Goal: Transaction & Acquisition: Purchase product/service

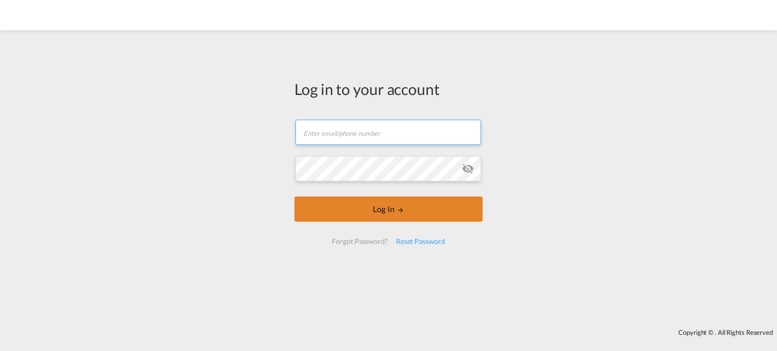
type input "[EMAIL_ADDRESS][DOMAIN_NAME]"
click at [454, 212] on button "Log In" at bounding box center [388, 209] width 188 height 25
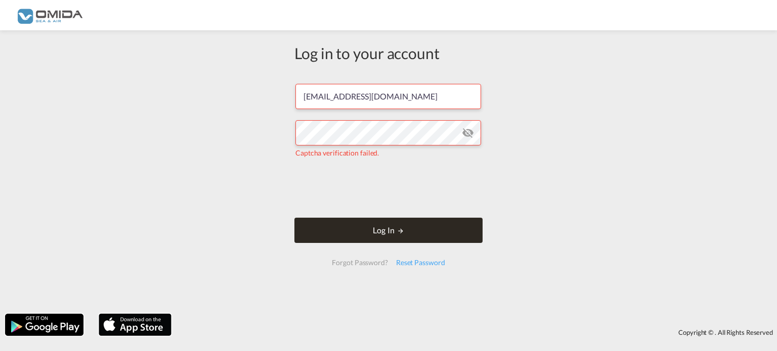
click at [336, 220] on button "Log In" at bounding box center [388, 230] width 188 height 25
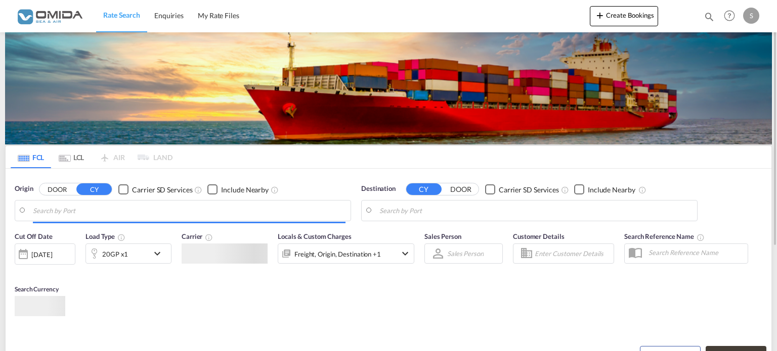
type input "[GEOGRAPHIC_DATA], PLGDY"
type input "[GEOGRAPHIC_DATA], [GEOGRAPHIC_DATA]"
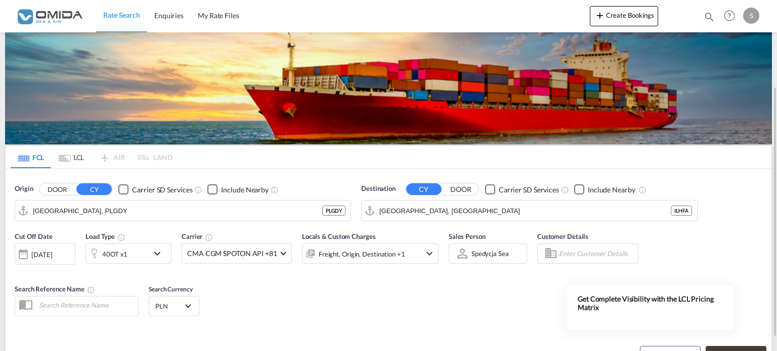
scroll to position [51, 0]
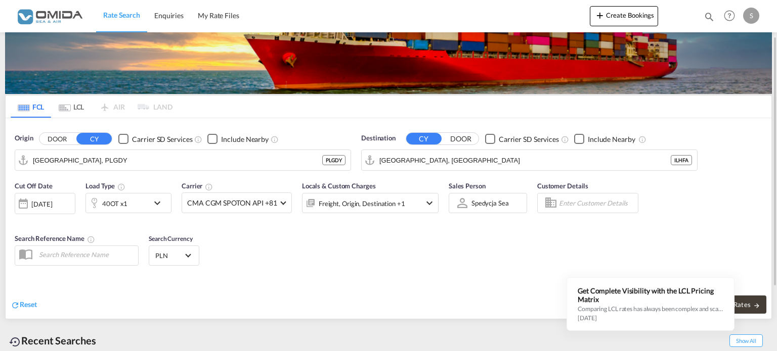
click at [133, 203] on div "40OT x1" at bounding box center [117, 203] width 63 height 20
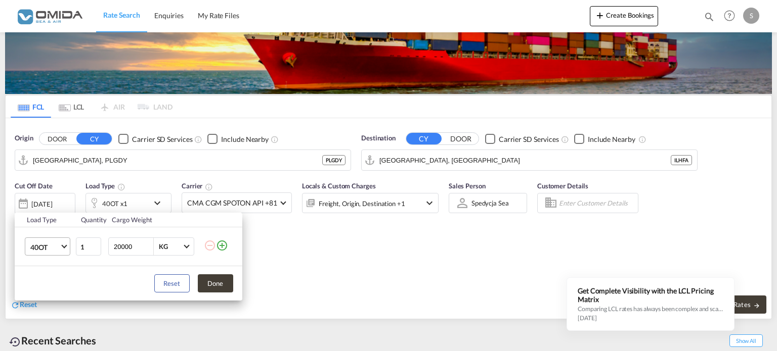
click at [53, 250] on span "40OT" at bounding box center [44, 248] width 29 height 10
click at [50, 196] on md-option "40HR" at bounding box center [56, 199] width 69 height 24
click at [61, 248] on md-select-value "40HR" at bounding box center [49, 246] width 40 height 17
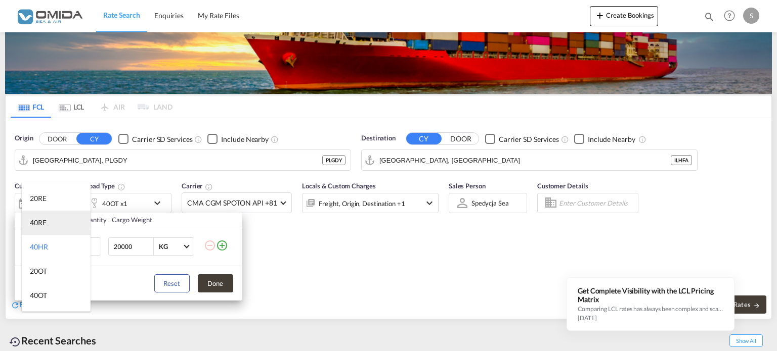
scroll to position [0, 0]
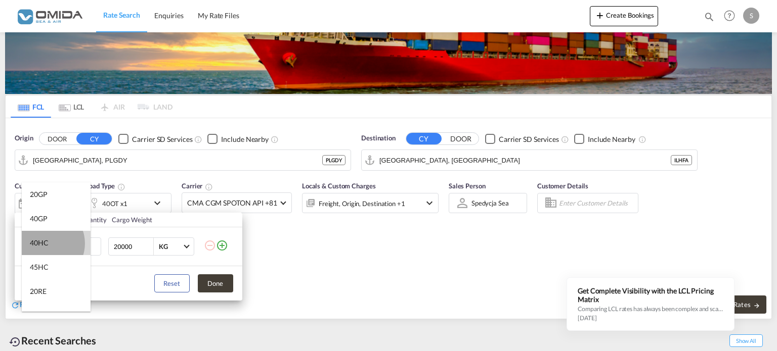
click at [45, 244] on div "40HC" at bounding box center [39, 243] width 19 height 10
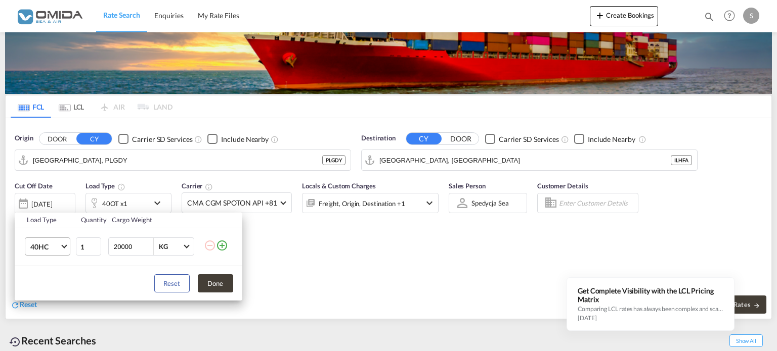
drag, startPoint x: 130, startPoint y: 245, endPoint x: 45, endPoint y: 244, distance: 84.9
click at [48, 244] on tr "40HC 1 20000 KG KG" at bounding box center [129, 247] width 228 height 39
type input "24000"
click at [227, 283] on button "Done" at bounding box center [215, 284] width 35 height 18
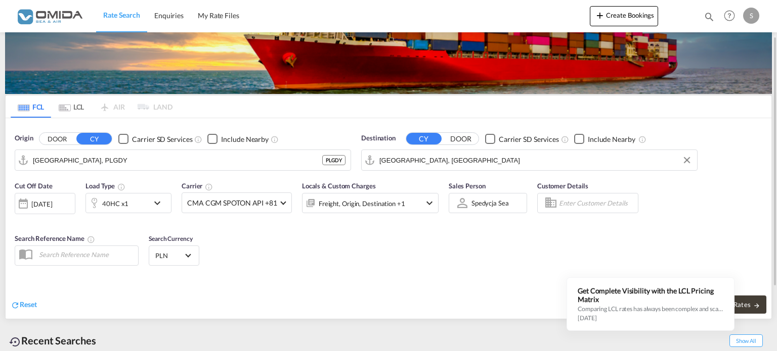
click at [429, 154] on input "Haifa, ILHFA" at bounding box center [535, 160] width 312 height 15
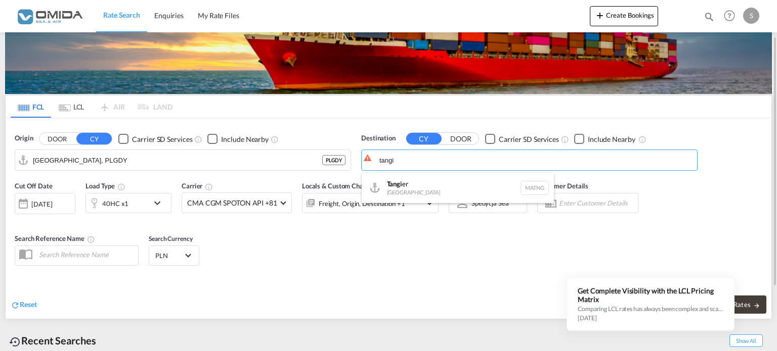
drag, startPoint x: 410, startPoint y: 182, endPoint x: 540, endPoint y: 176, distance: 130.5
click at [413, 181] on div "Tangi er Morocco MATNG" at bounding box center [458, 188] width 192 height 30
type input "Tangier, MATNG"
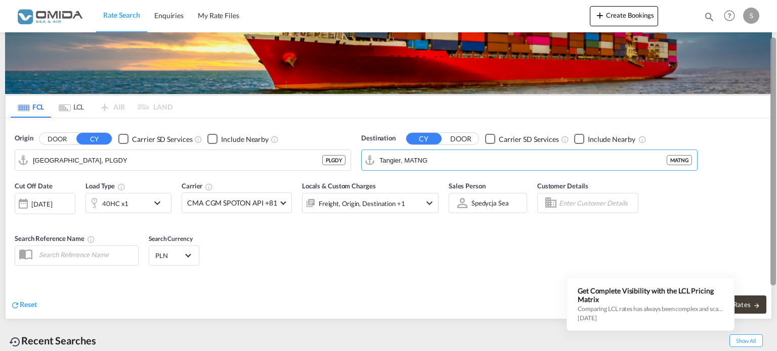
scroll to position [140, 0]
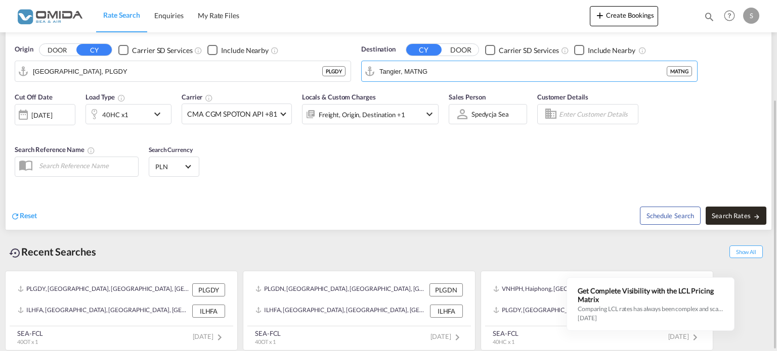
click at [747, 208] on button "Search Rates" at bounding box center [735, 216] width 61 height 18
type input "PLGDY to MATNG / 10 Sep 2025"
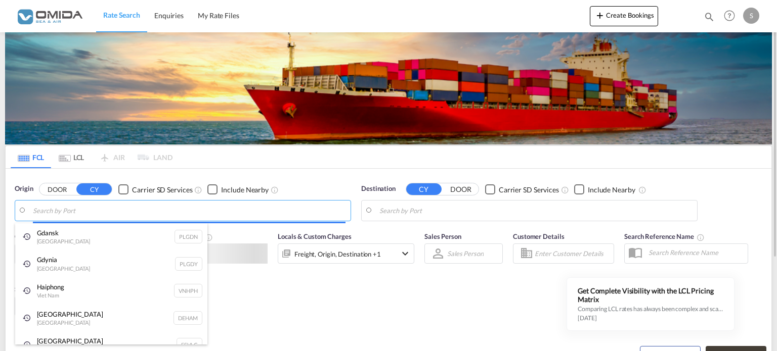
click at [273, 208] on body "Rate Search Enquiries My Rate Files Rate Search Enquiries My Rate Files" at bounding box center [388, 175] width 777 height 351
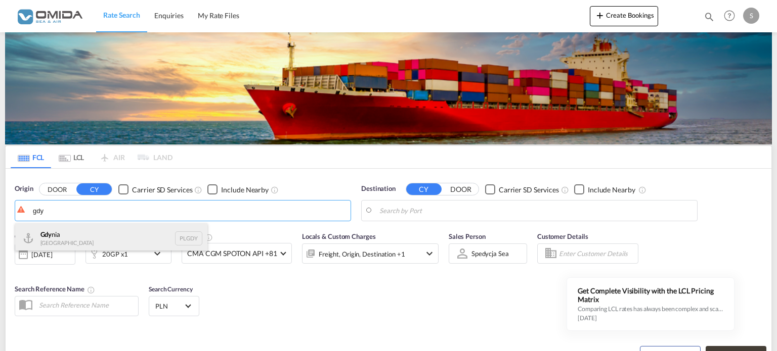
click at [57, 236] on div "Gdy nia [GEOGRAPHIC_DATA] PLGDY" at bounding box center [111, 238] width 192 height 30
click at [115, 242] on div "Gda nsk [GEOGRAPHIC_DATA] PLGDN" at bounding box center [111, 238] width 192 height 30
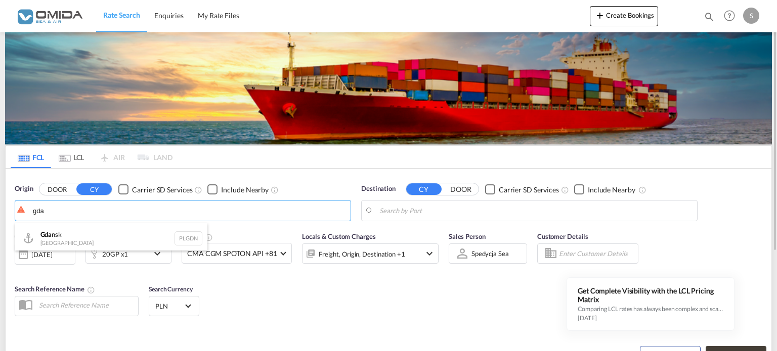
type input "Gdansk, PLGDN"
click at [446, 205] on body "Rate Search Enquiries My Rate Files Rate Search Enquiries My Rate Files" at bounding box center [388, 175] width 777 height 351
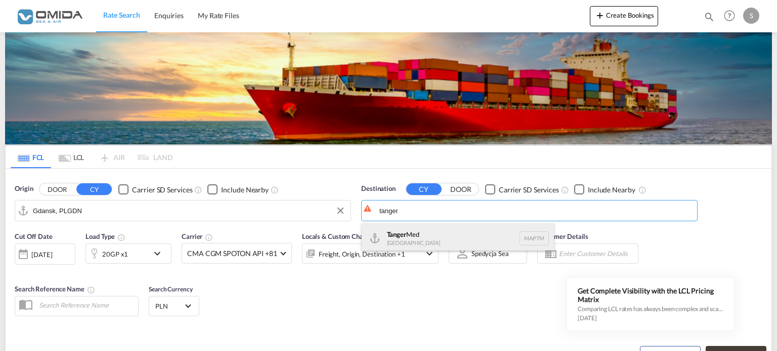
click at [402, 236] on div "Tanger Med [GEOGRAPHIC_DATA] MAPTM" at bounding box center [458, 238] width 192 height 30
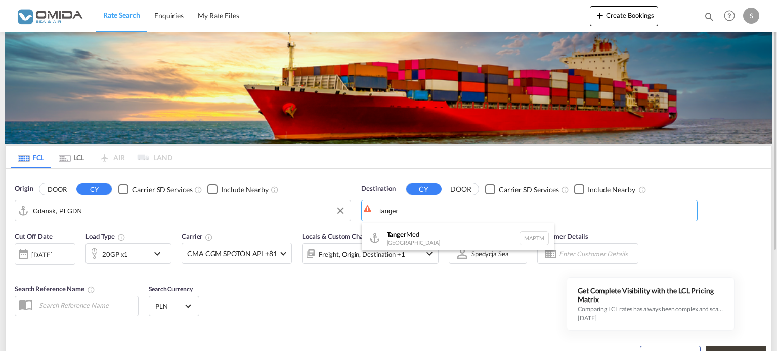
type input "Tanger Med, MAPTM"
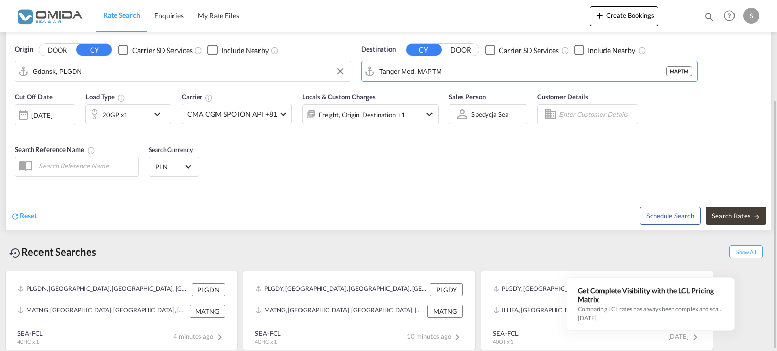
click at [117, 105] on div "20GP x1" at bounding box center [117, 114] width 63 height 20
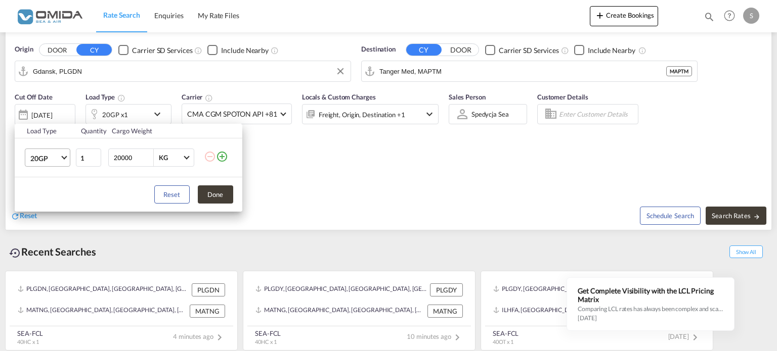
click at [61, 155] on md-select-value "20GP" at bounding box center [49, 157] width 40 height 17
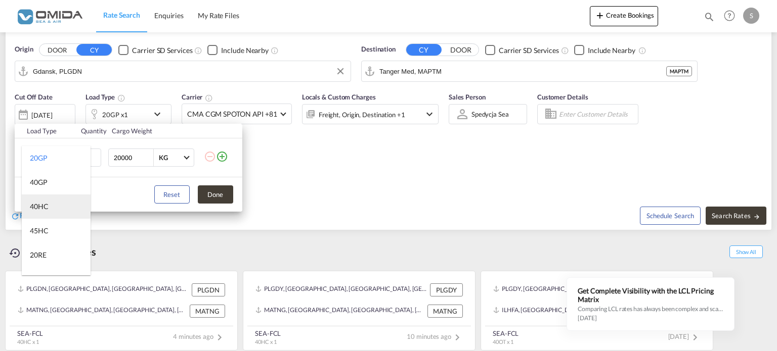
click at [44, 202] on div "40HC" at bounding box center [39, 207] width 19 height 10
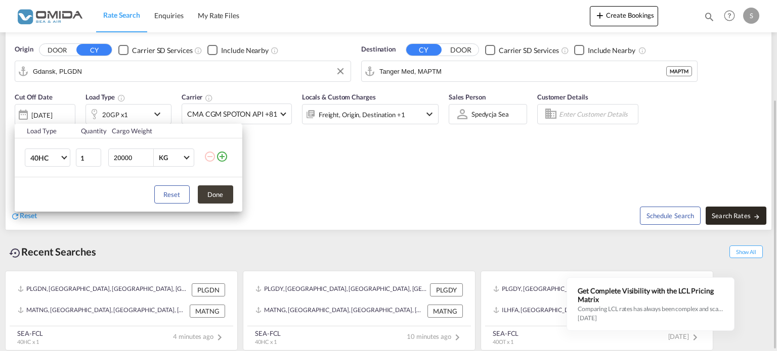
drag, startPoint x: 742, startPoint y: 218, endPoint x: 732, endPoint y: 213, distance: 11.6
click at [742, 217] on div "Load Type Quantity Cargo Weight 40HC 1 20000 KG KG Load type addition is restri…" at bounding box center [388, 175] width 777 height 351
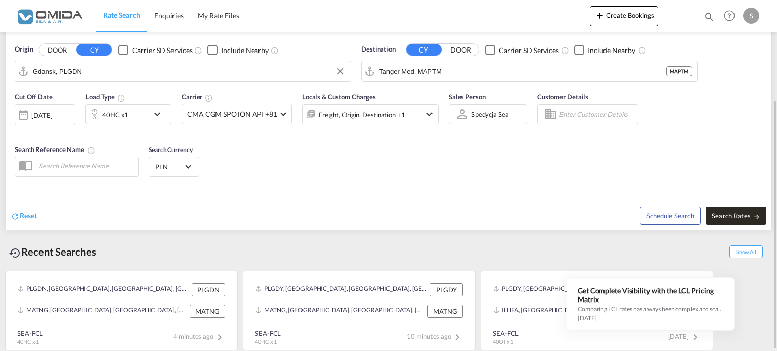
click at [743, 215] on span "Search Rates" at bounding box center [735, 216] width 49 height 8
type input "PLGDN to MAPTM / [DATE]"
